Goal: Transaction & Acquisition: Subscribe to service/newsletter

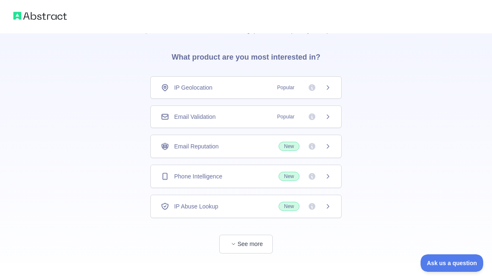
scroll to position [31, 0]
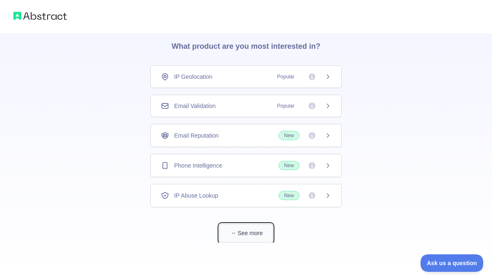
click at [243, 235] on button "See more" at bounding box center [245, 233] width 53 height 19
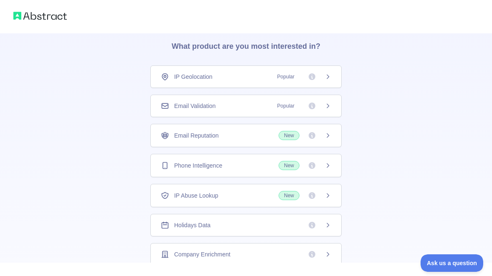
click at [238, 106] on div "Email Validation Popular" at bounding box center [246, 106] width 170 height 8
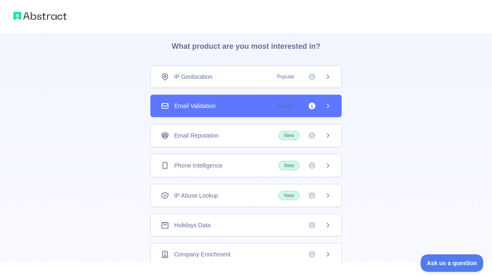
click at [326, 106] on icon at bounding box center [327, 106] width 7 height 7
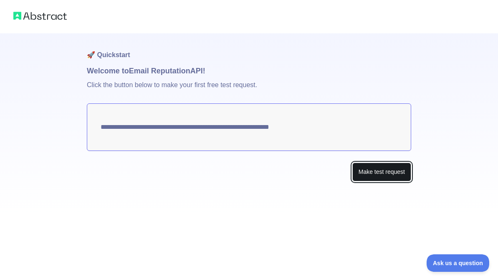
click at [375, 172] on button "Make test request" at bounding box center [381, 172] width 59 height 19
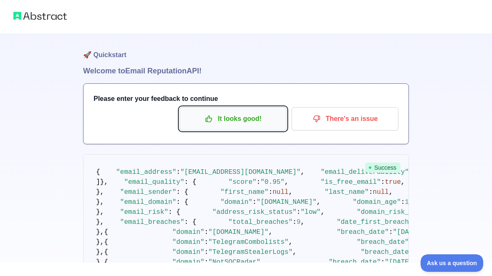
click at [255, 119] on p "It looks good!" at bounding box center [233, 119] width 94 height 14
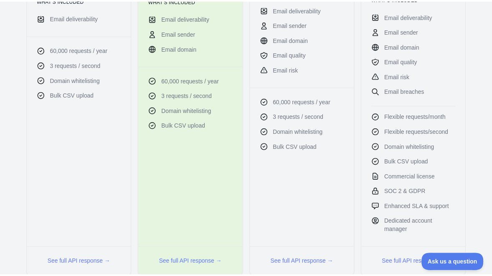
scroll to position [199, 0]
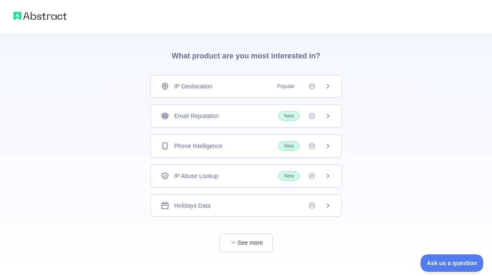
scroll to position [31, 0]
